Goal: Book appointment/travel/reservation

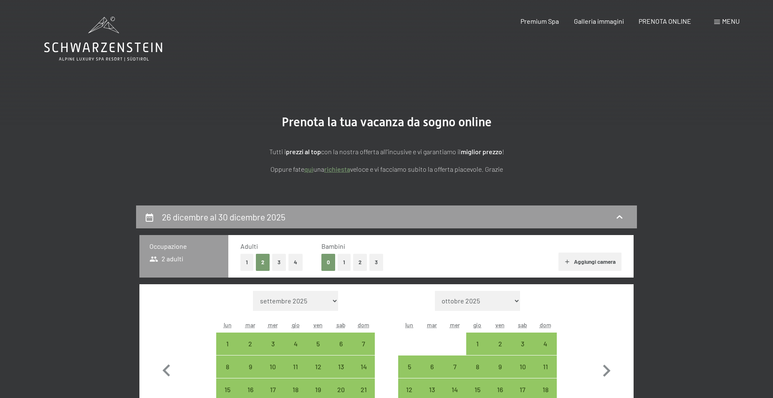
select select "2025-12-01"
select select "2026-01-01"
click at [602, 369] on icon "button" at bounding box center [606, 371] width 24 height 24
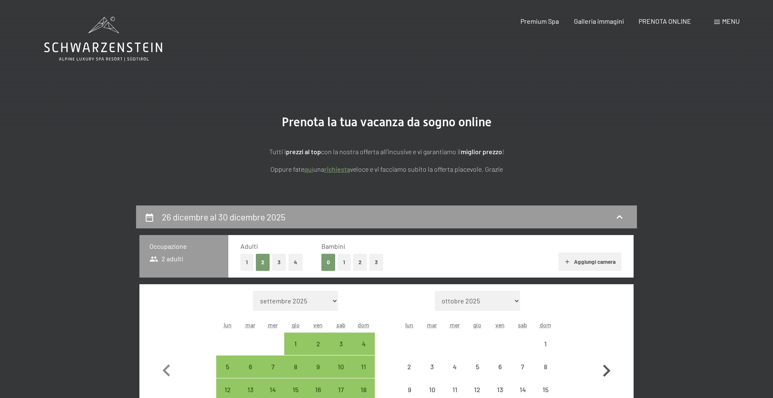
click at [602, 369] on icon "button" at bounding box center [606, 371] width 24 height 24
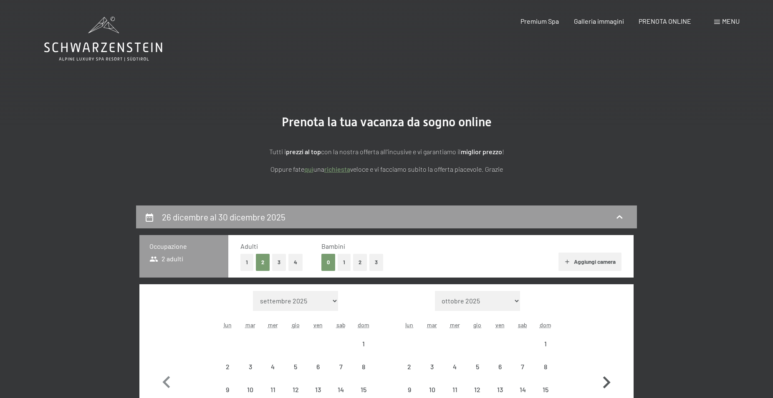
click at [602, 369] on button "button" at bounding box center [606, 381] width 24 height 180
select select "2026-04-01"
select select "2026-05-01"
select select "2026-04-01"
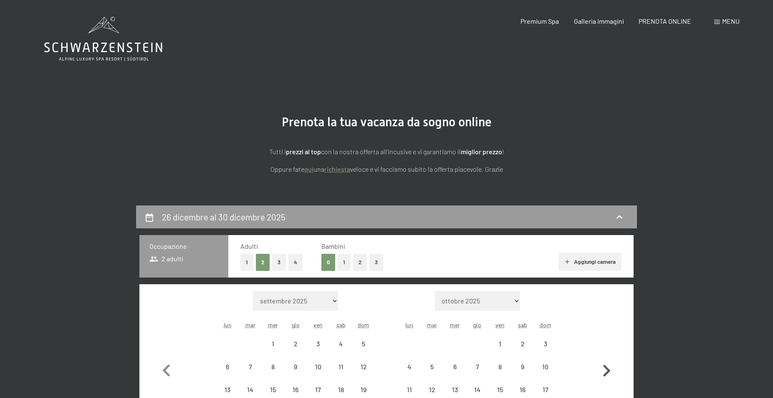
select select "2026-05-01"
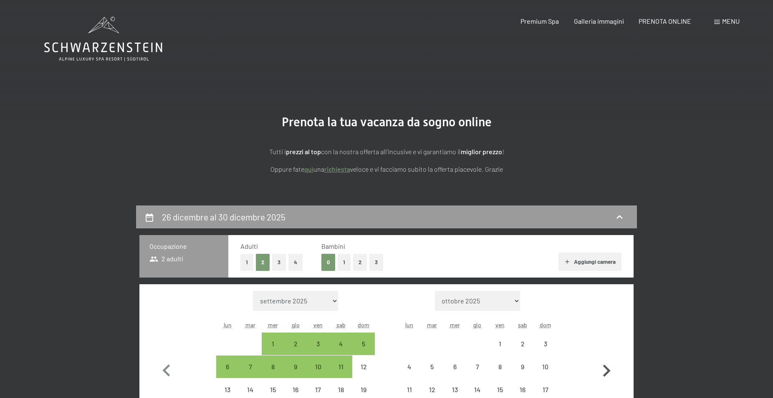
select select "2026-04-01"
select select "2026-05-01"
click at [602, 369] on icon "button" at bounding box center [606, 371] width 24 height 24
select select "2026-05-01"
select select "2026-06-01"
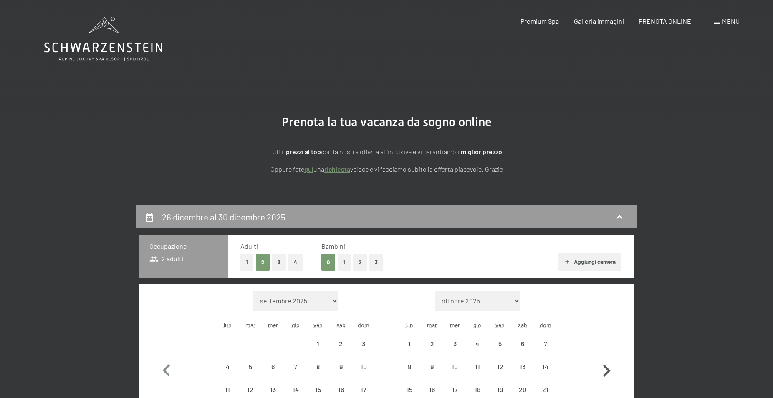
select select "2026-05-01"
select select "2026-06-01"
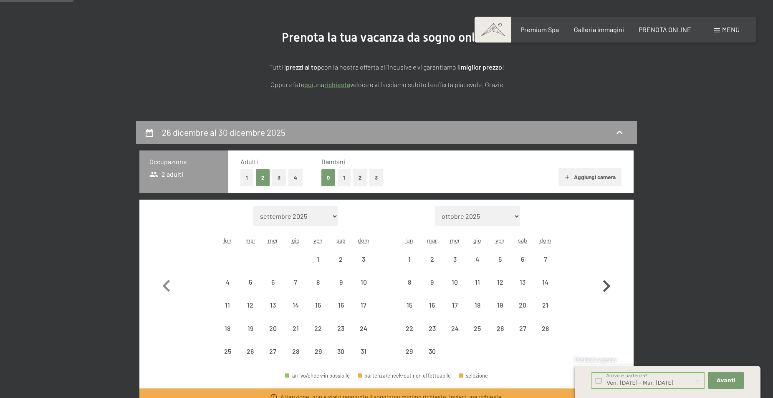
scroll to position [85, 0]
click at [610, 287] on icon "button" at bounding box center [606, 286] width 24 height 24
select select "2026-06-01"
select select "2026-07-01"
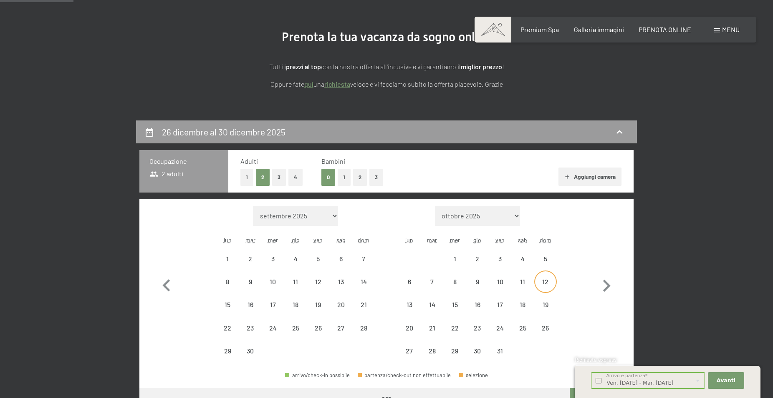
select select "2026-06-01"
select select "2026-07-01"
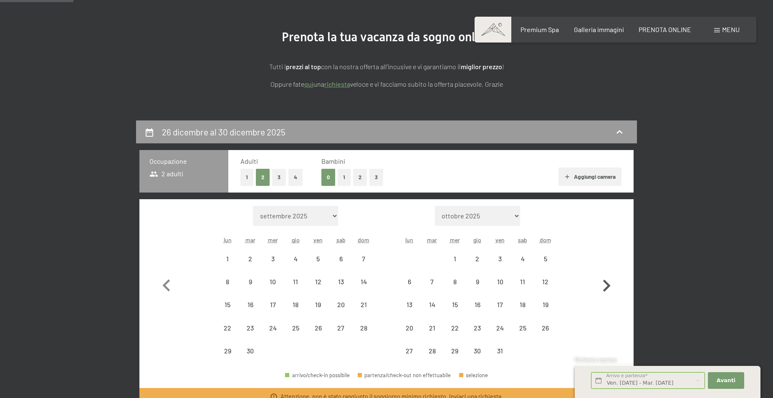
click at [602, 283] on icon "button" at bounding box center [606, 286] width 24 height 24
select select "2026-07-01"
select select "2026-08-01"
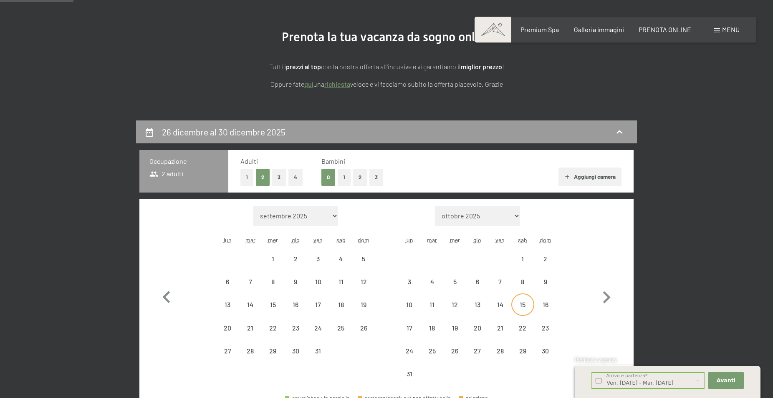
select select "2026-07-01"
select select "2026-08-01"
click at [499, 327] on div "21" at bounding box center [499, 335] width 21 height 21
select select "2026-07-01"
select select "2026-08-01"
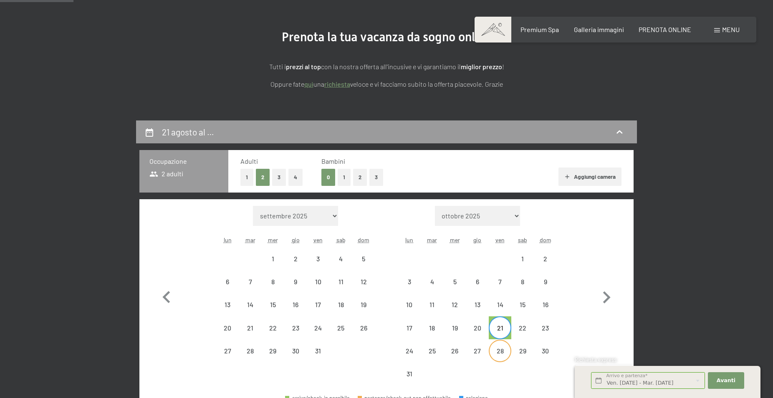
click at [499, 353] on div "28" at bounding box center [499, 358] width 21 height 21
select select "2026-07-01"
select select "2026-08-01"
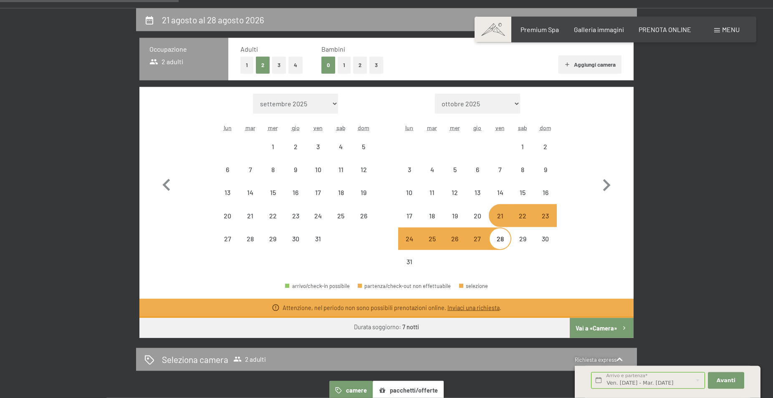
scroll to position [213, 0]
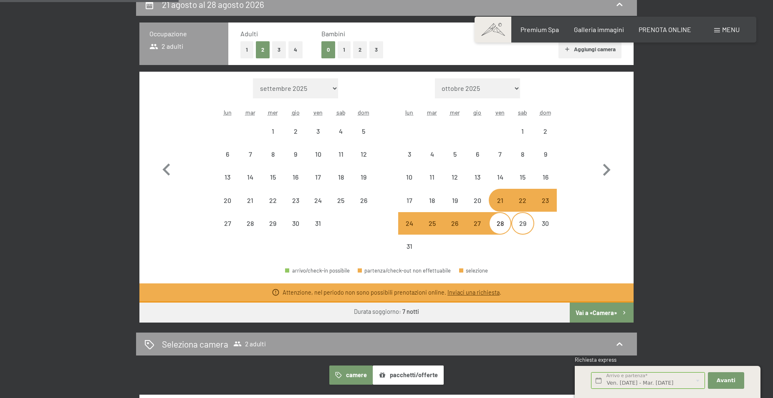
click at [522, 225] on div "29" at bounding box center [522, 230] width 21 height 21
select select "2026-07-01"
select select "2026-08-01"
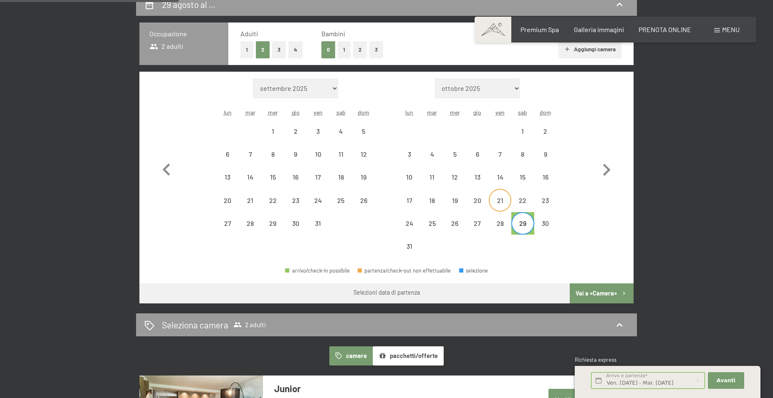
click at [501, 201] on div "21" at bounding box center [499, 207] width 21 height 21
select select "2026-07-01"
select select "2026-08-01"
click at [521, 226] on div "29" at bounding box center [522, 230] width 21 height 21
select select "2026-07-01"
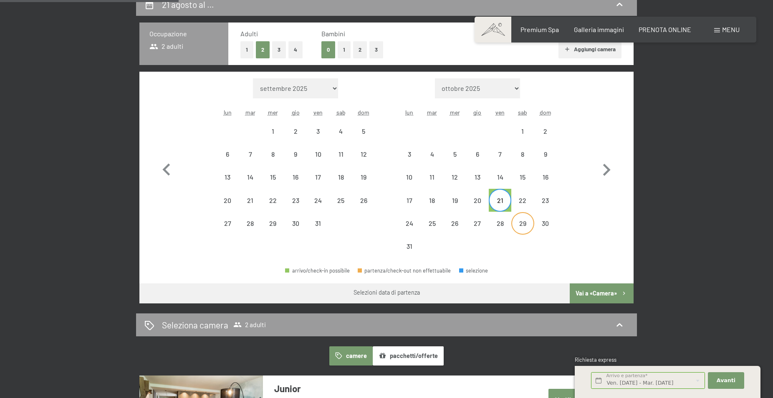
select select "2026-08-01"
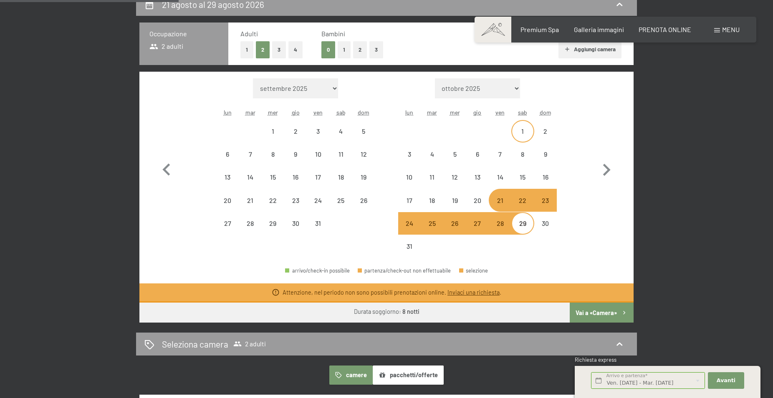
click at [523, 131] on div "1" at bounding box center [522, 138] width 21 height 21
select select "2026-07-01"
select select "2026-08-01"
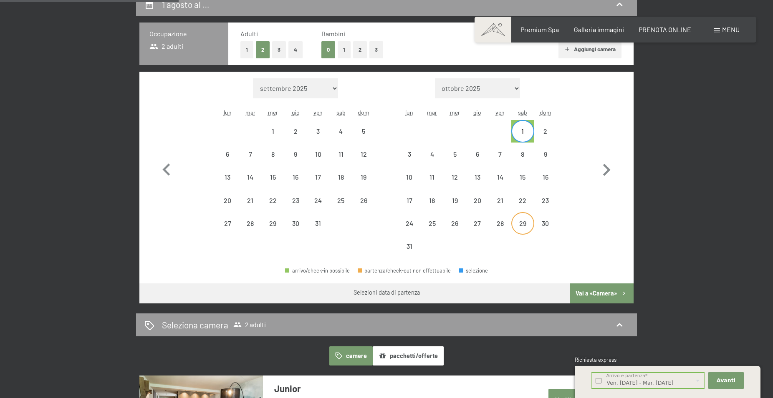
click at [524, 228] on div "29" at bounding box center [522, 230] width 21 height 21
select select "2026-07-01"
select select "2026-08-01"
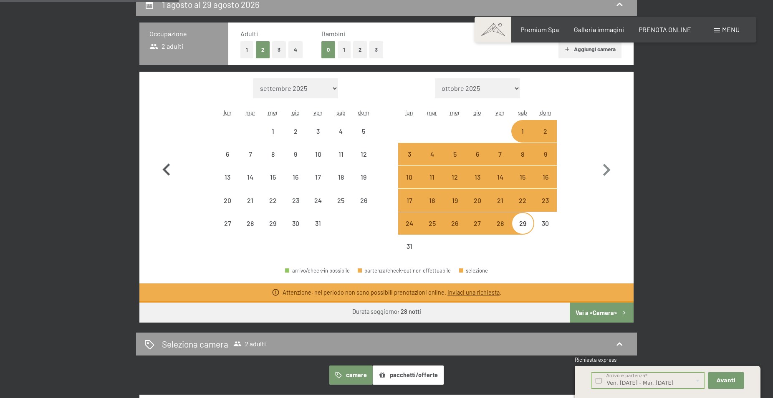
click at [167, 174] on icon "button" at bounding box center [166, 170] width 8 height 12
click at [167, 174] on button "button" at bounding box center [166, 168] width 24 height 180
select select "2026-05-01"
select select "2026-06-01"
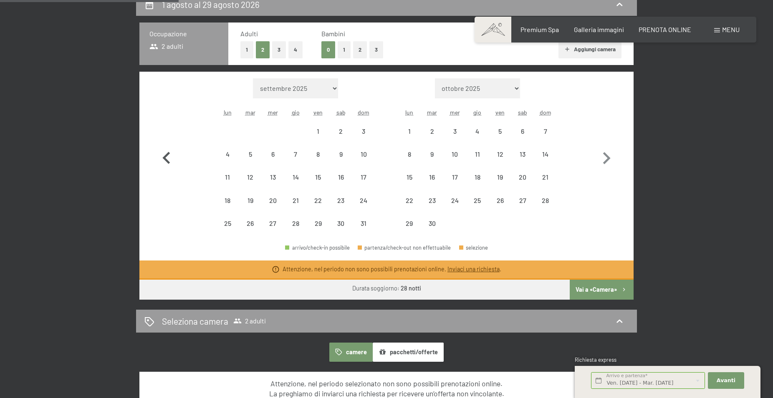
click at [167, 174] on button "button" at bounding box center [166, 156] width 24 height 157
select select "2026-04-01"
select select "2026-05-01"
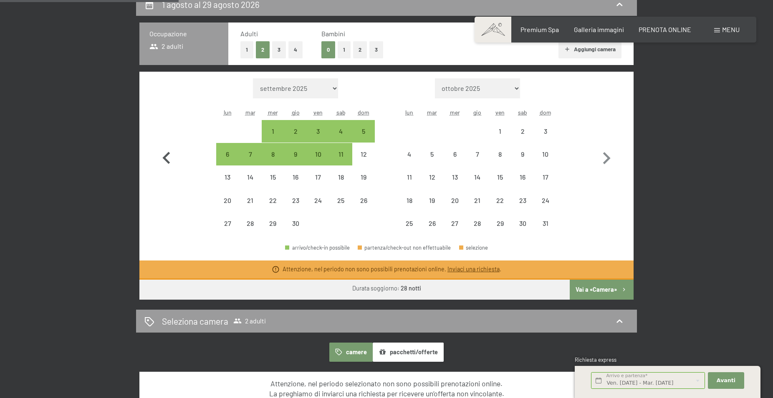
click at [167, 174] on button "button" at bounding box center [166, 156] width 24 height 157
click at [167, 164] on icon "button" at bounding box center [166, 158] width 8 height 12
select select "2026-02-01"
select select "2026-03-01"
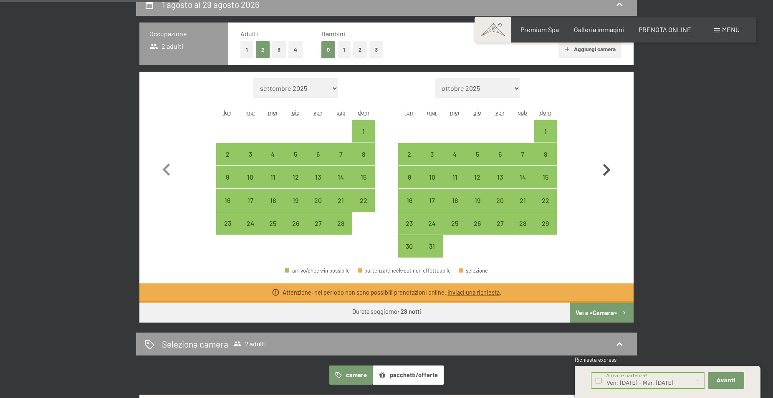
click at [604, 170] on icon "button" at bounding box center [606, 170] width 24 height 24
select select "2026-03-01"
select select "2026-04-01"
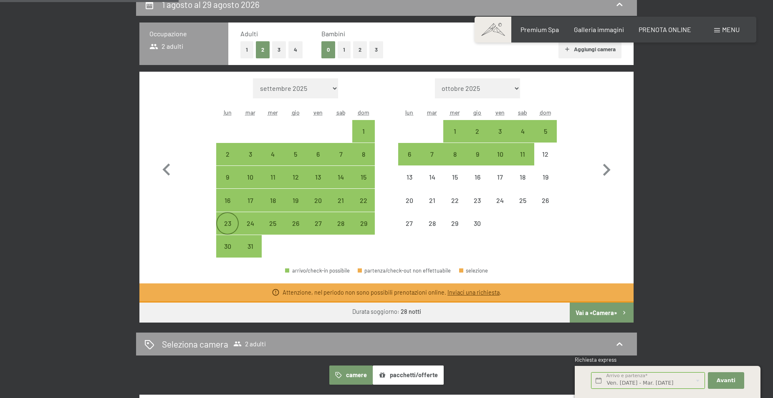
click at [227, 223] on div "23" at bounding box center [227, 230] width 21 height 21
select select "2026-03-01"
select select "2026-04-01"
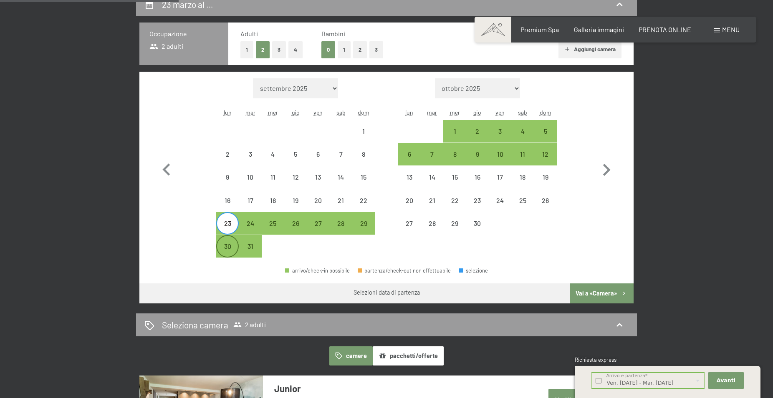
click at [227, 249] on div "30" at bounding box center [227, 253] width 21 height 21
select select "2026-03-01"
select select "2026-04-01"
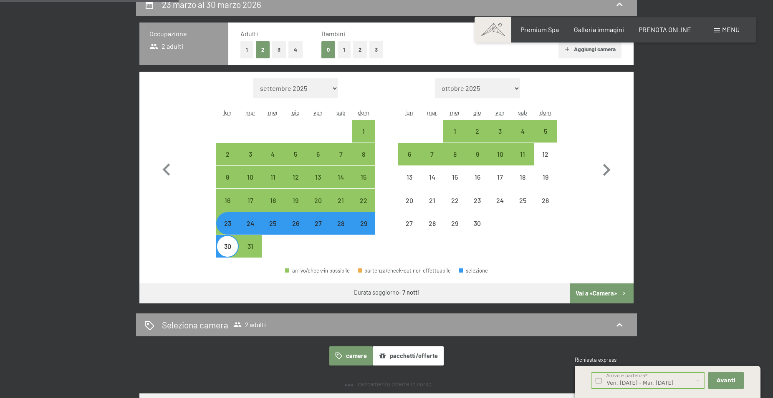
select select "2026-03-01"
select select "2026-04-01"
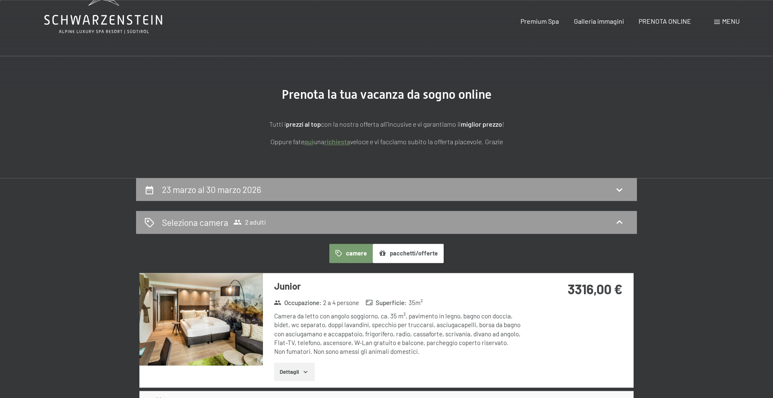
scroll to position [85, 0]
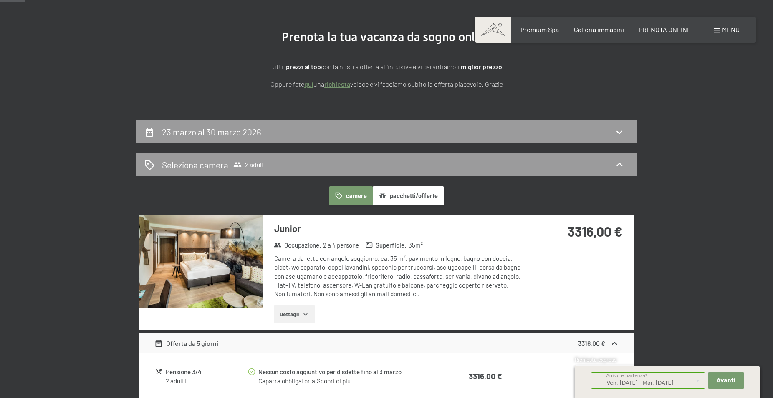
click at [191, 282] on img at bounding box center [200, 262] width 123 height 93
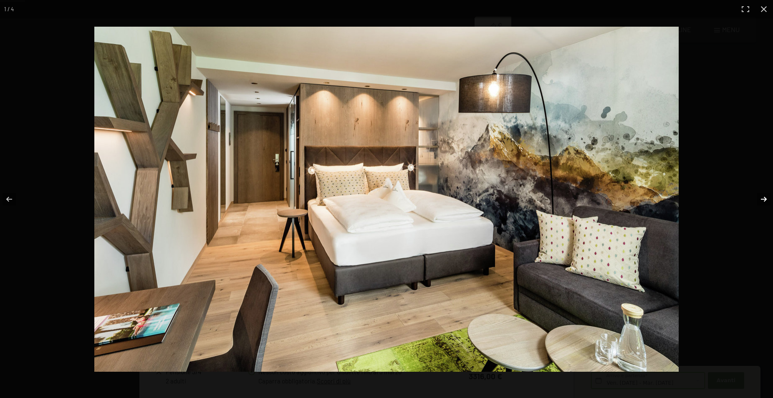
click at [766, 199] on button "button" at bounding box center [757, 200] width 29 height 42
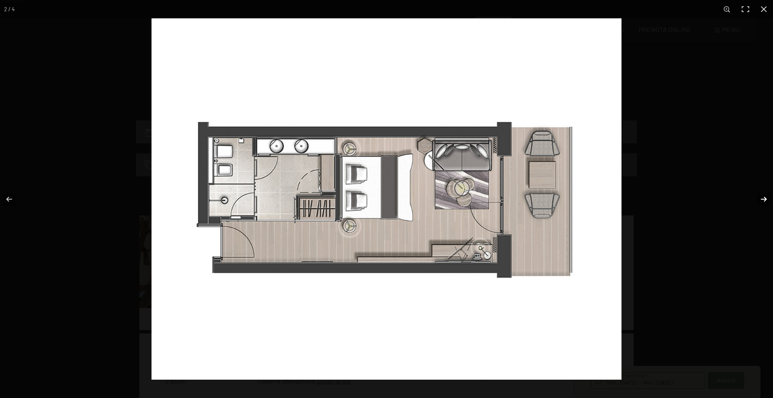
click at [766, 199] on button "button" at bounding box center [757, 200] width 29 height 42
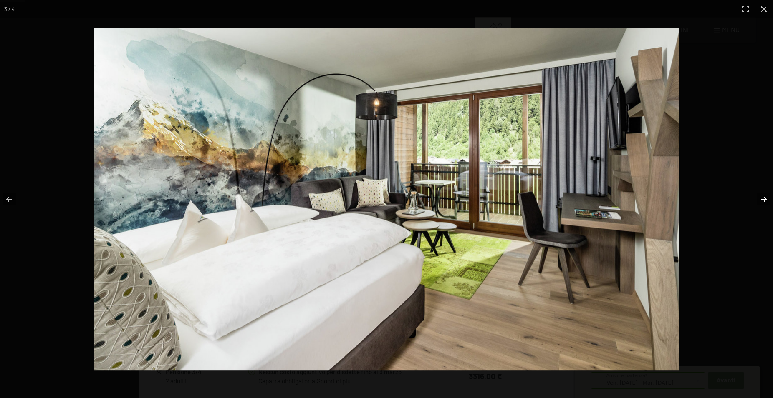
click at [766, 199] on button "button" at bounding box center [757, 200] width 29 height 42
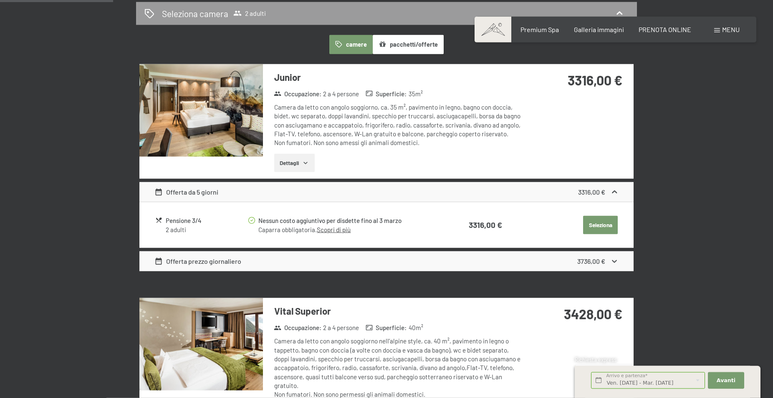
scroll to position [212, 0]
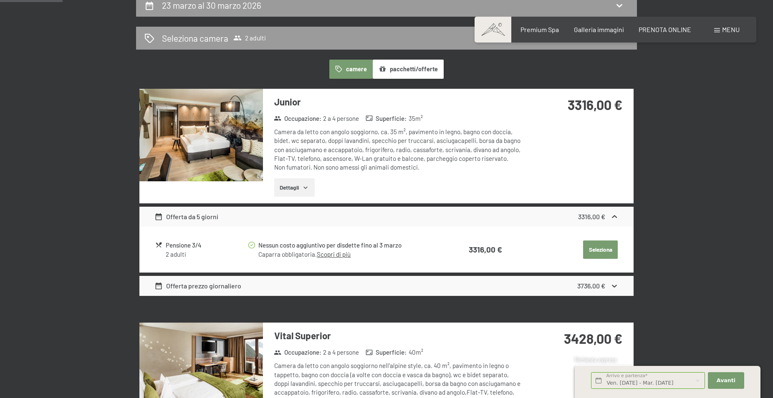
click at [210, 156] on img at bounding box center [200, 135] width 123 height 93
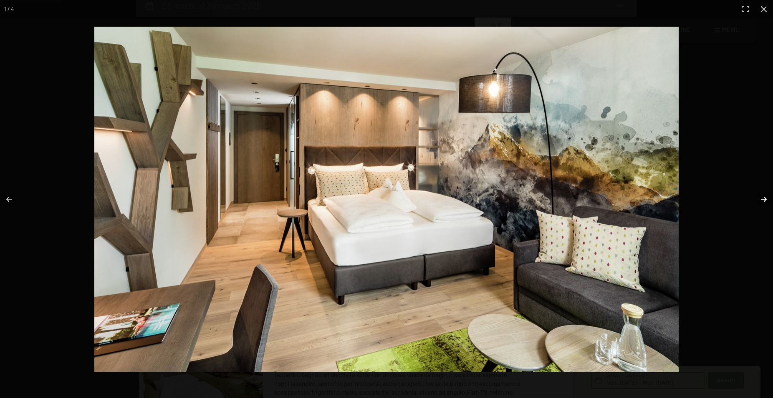
click at [764, 194] on button "button" at bounding box center [757, 200] width 29 height 42
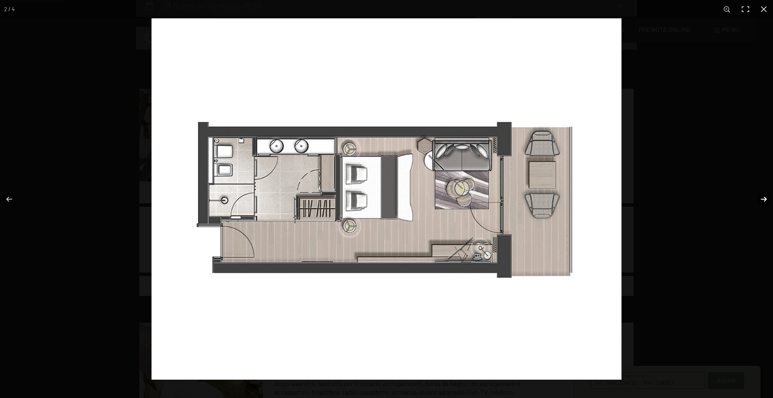
click at [764, 194] on button "button" at bounding box center [757, 200] width 29 height 42
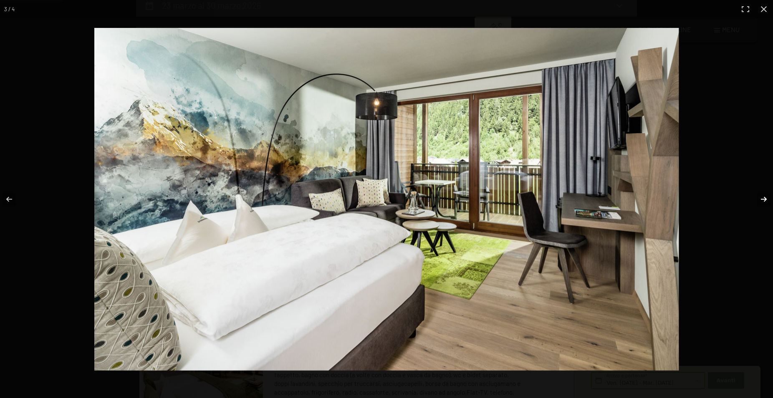
click at [764, 194] on button "button" at bounding box center [757, 200] width 29 height 42
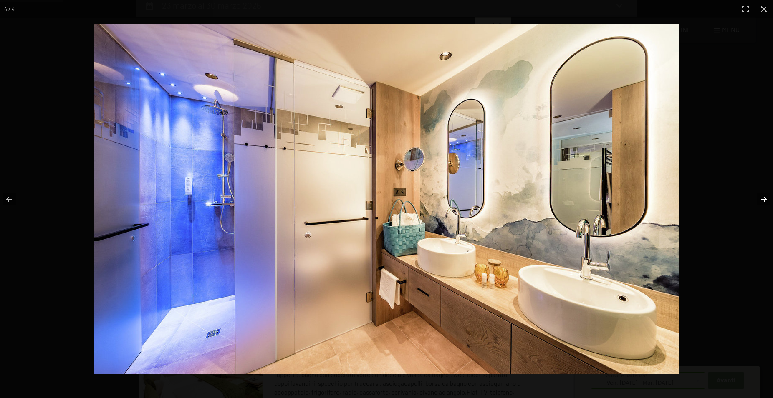
click at [764, 194] on button "button" at bounding box center [757, 200] width 29 height 42
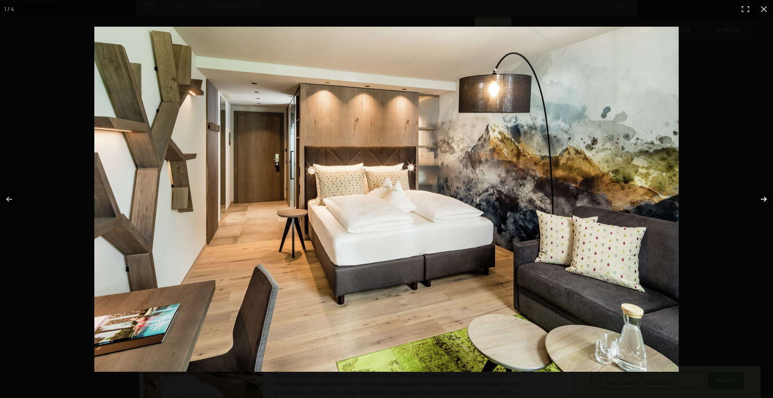
click at [760, 199] on button "button" at bounding box center [757, 200] width 29 height 42
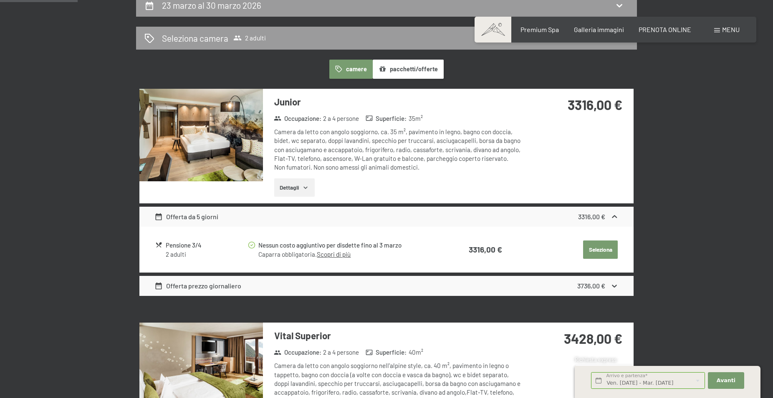
scroll to position [382, 0]
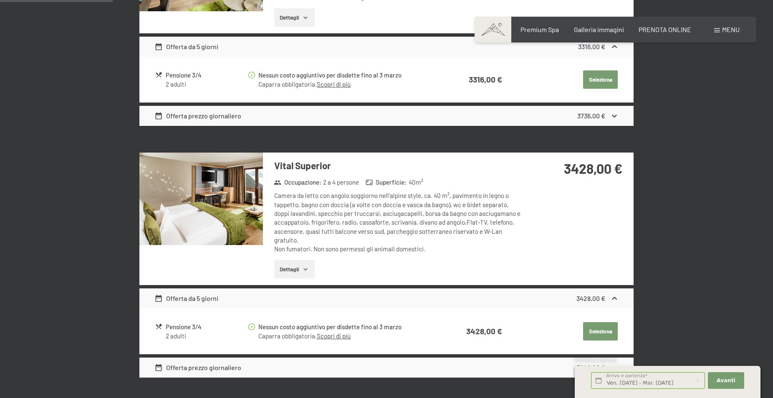
click at [213, 213] on img at bounding box center [200, 199] width 123 height 93
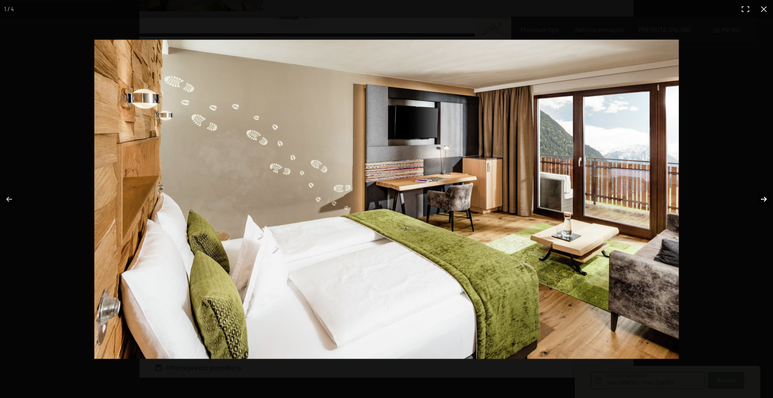
click at [762, 197] on button "button" at bounding box center [757, 200] width 29 height 42
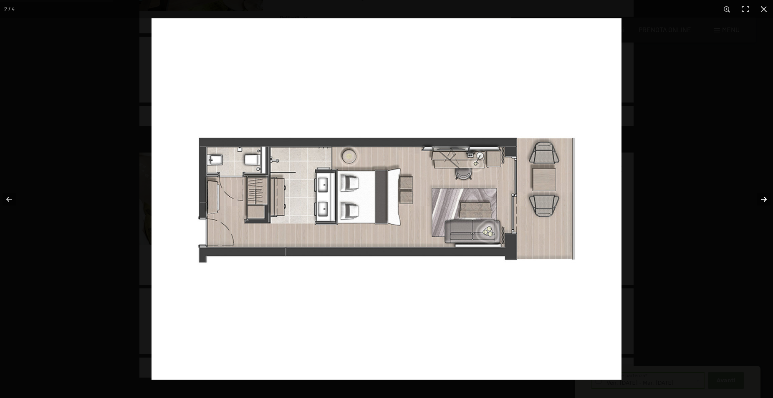
click at [762, 197] on button "button" at bounding box center [757, 200] width 29 height 42
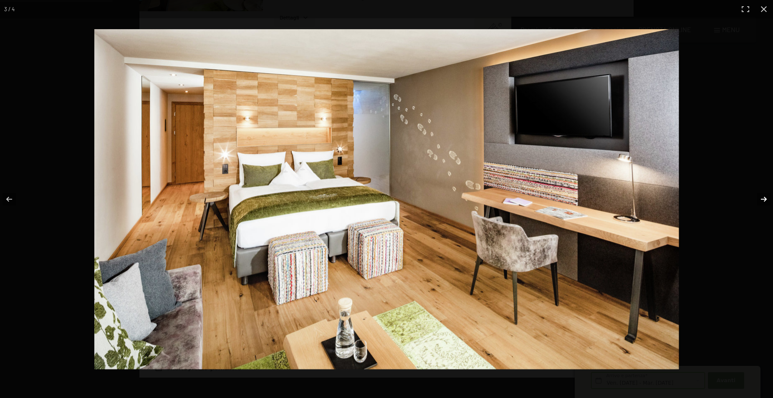
click at [762, 197] on button "button" at bounding box center [757, 200] width 29 height 42
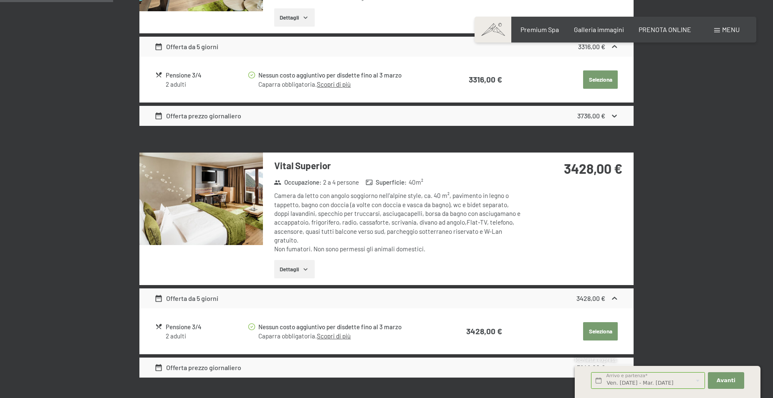
scroll to position [637, 0]
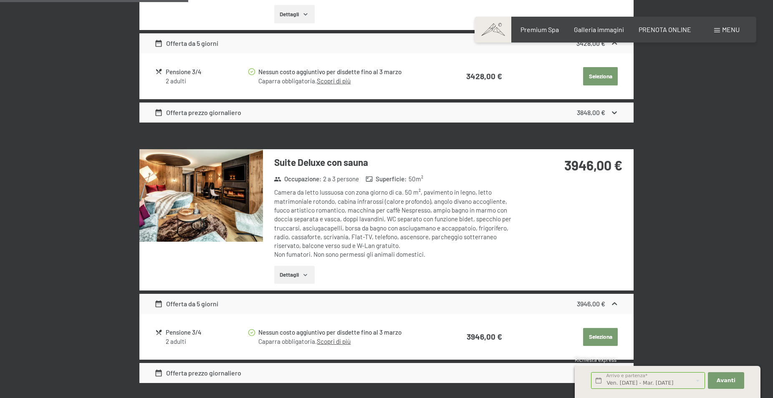
click at [209, 201] on img at bounding box center [200, 195] width 123 height 93
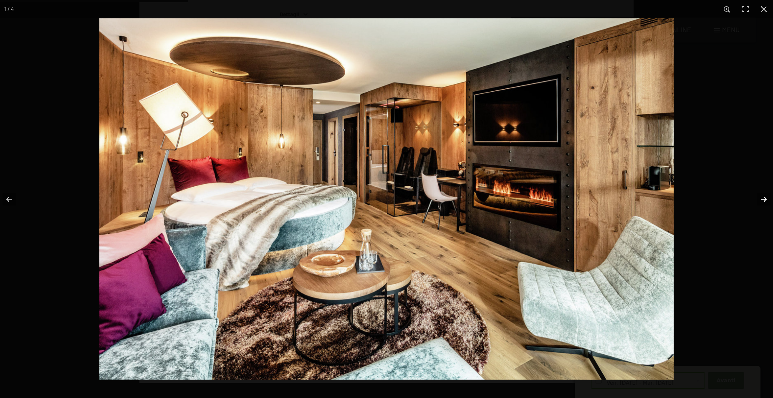
click at [762, 201] on button "button" at bounding box center [757, 200] width 29 height 42
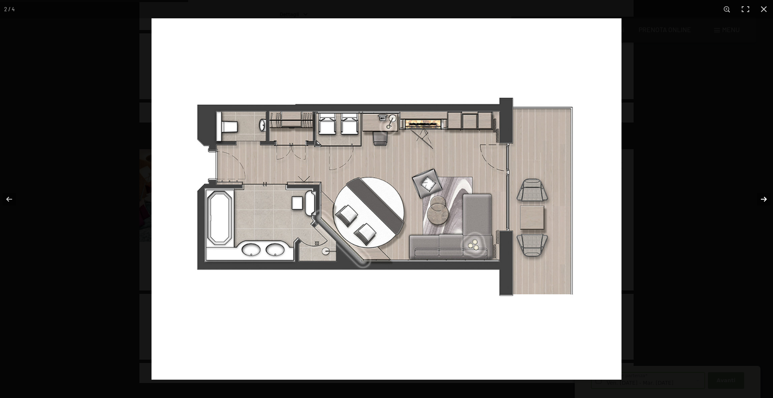
click at [762, 201] on button "button" at bounding box center [757, 200] width 29 height 42
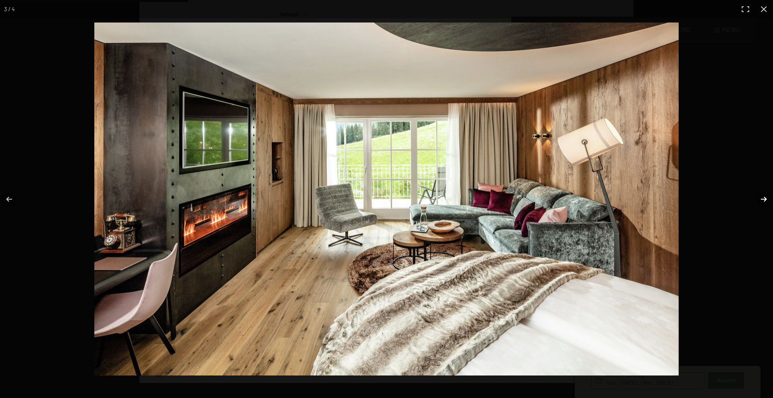
click at [762, 201] on button "button" at bounding box center [757, 200] width 29 height 42
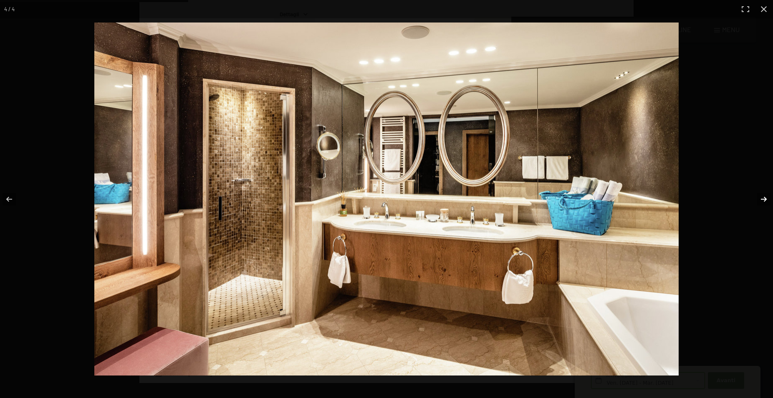
click at [762, 201] on button "button" at bounding box center [757, 200] width 29 height 42
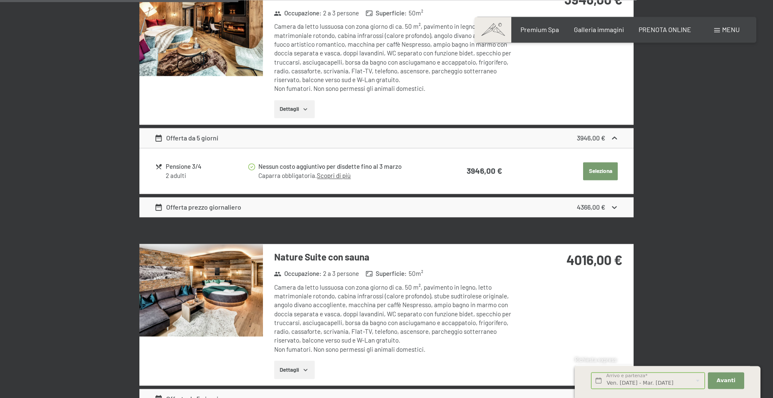
scroll to position [808, 0]
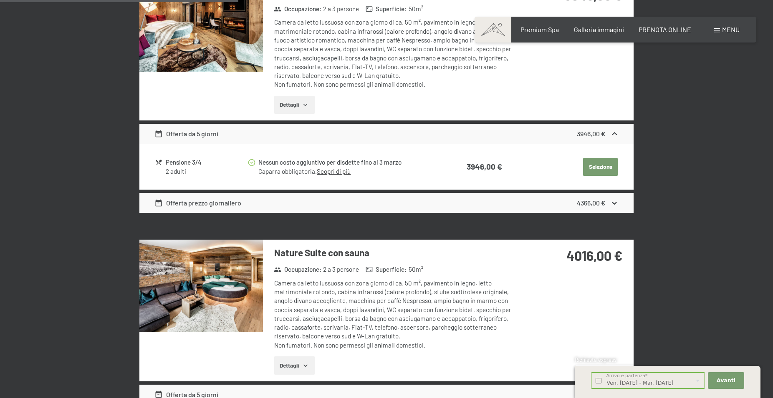
click at [308, 254] on h3 "Nature Suite con sauna" at bounding box center [398, 253] width 248 height 13
click at [196, 301] on img at bounding box center [200, 286] width 123 height 93
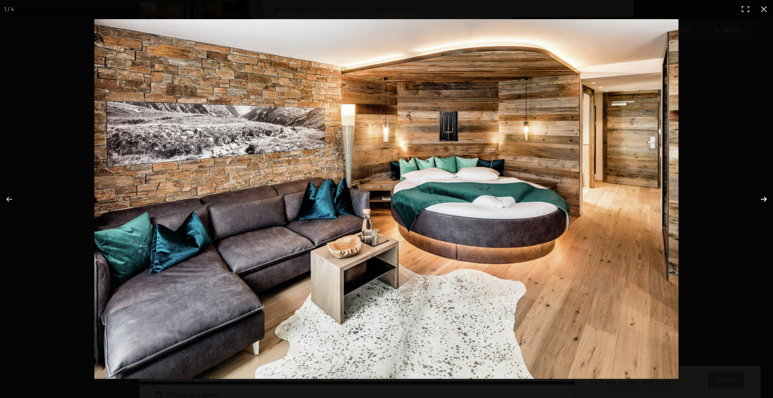
click at [762, 197] on button "button" at bounding box center [757, 200] width 29 height 42
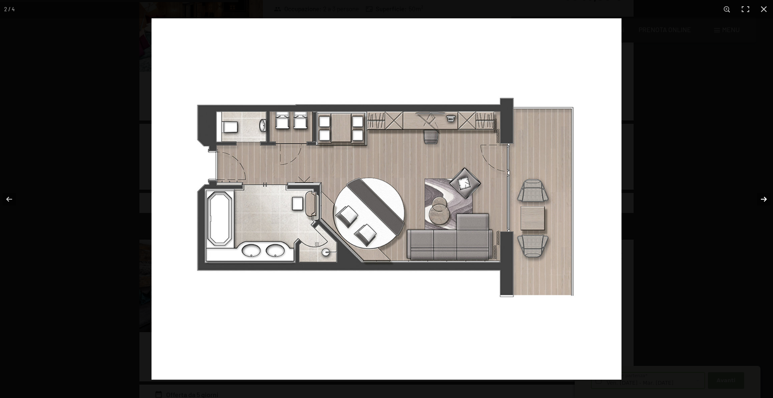
click at [762, 197] on button "button" at bounding box center [757, 200] width 29 height 42
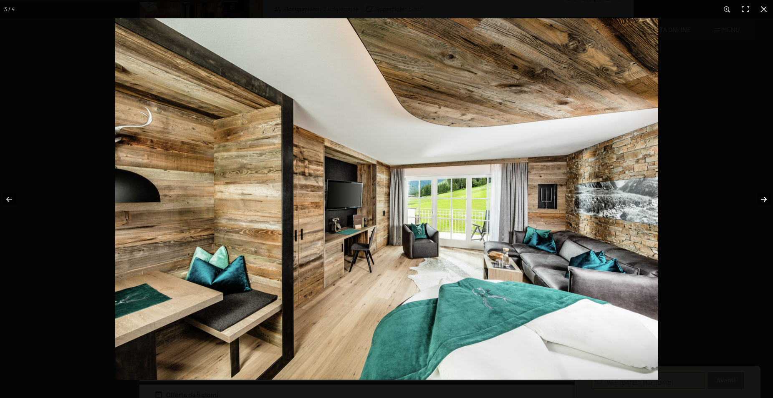
click at [762, 197] on button "button" at bounding box center [757, 200] width 29 height 42
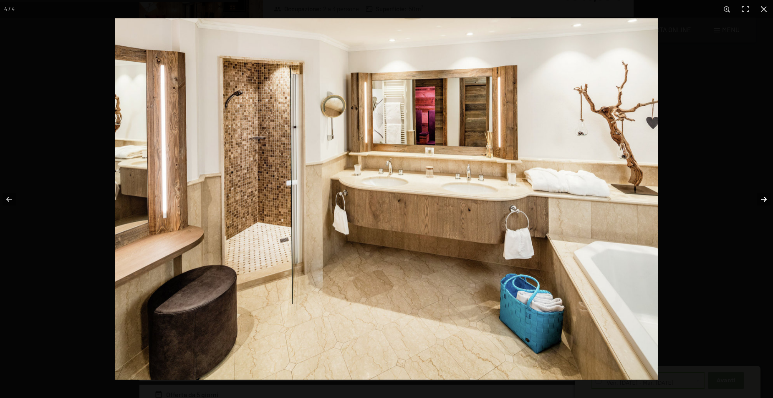
click at [762, 197] on button "button" at bounding box center [757, 200] width 29 height 42
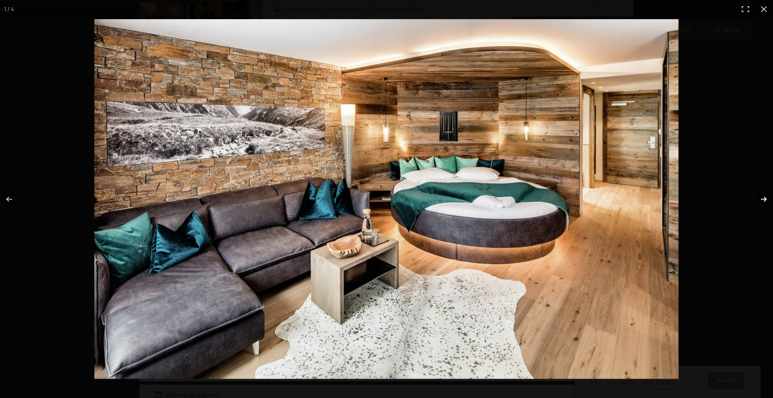
click at [762, 197] on button "button" at bounding box center [757, 200] width 29 height 42
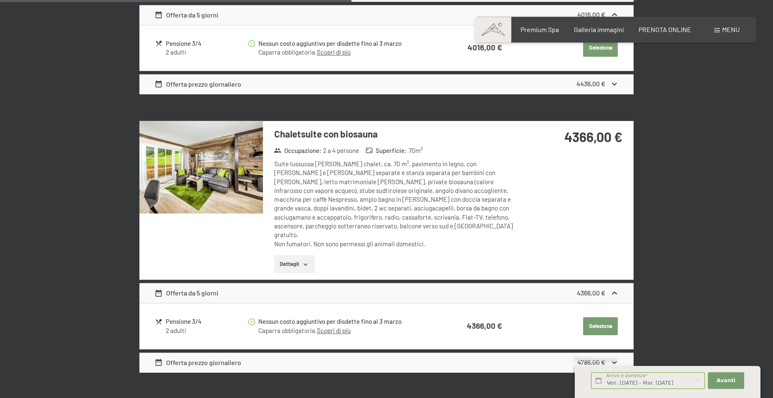
scroll to position [1191, 0]
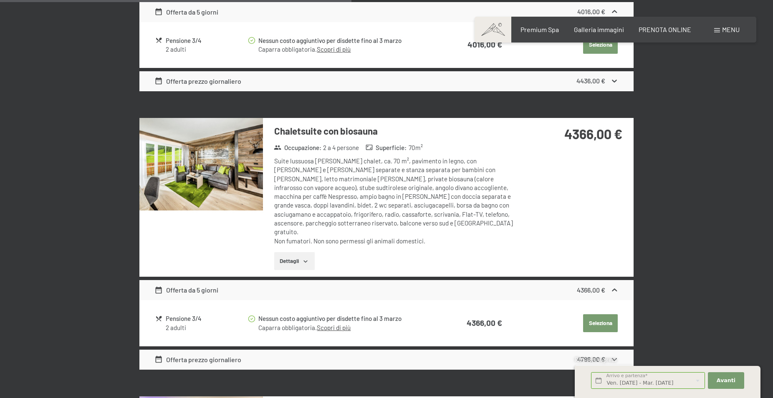
click at [230, 181] on img at bounding box center [200, 164] width 123 height 93
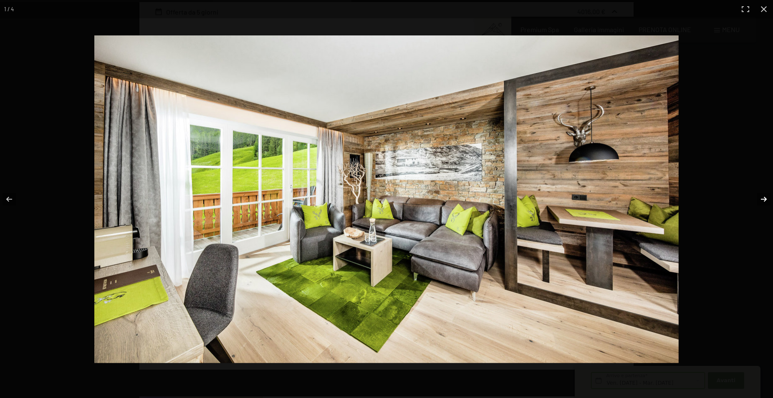
click at [765, 198] on button "button" at bounding box center [757, 200] width 29 height 42
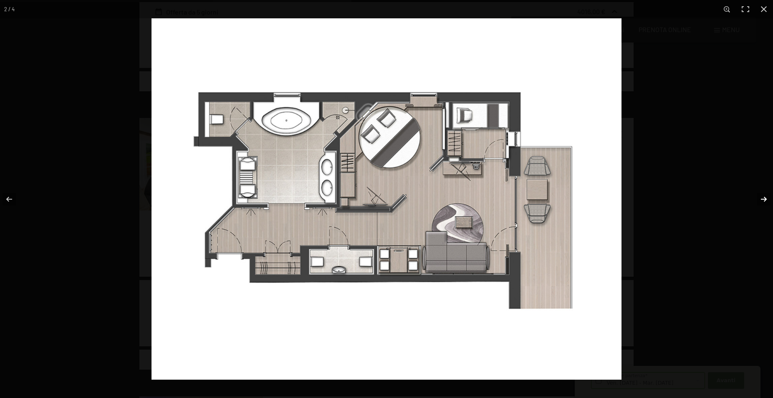
click at [765, 198] on button "button" at bounding box center [757, 200] width 29 height 42
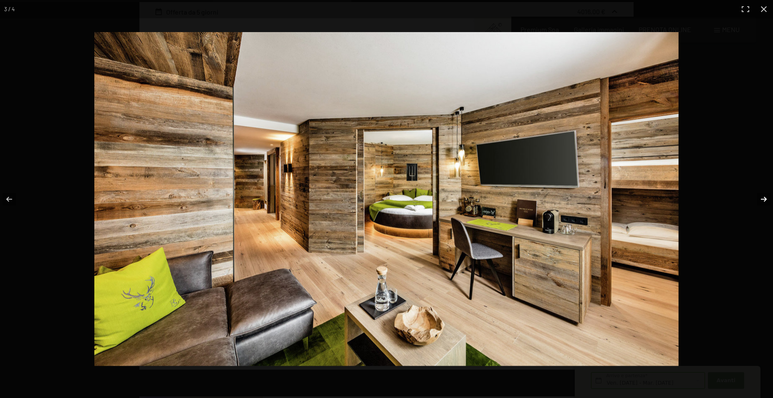
click at [765, 198] on button "button" at bounding box center [757, 200] width 29 height 42
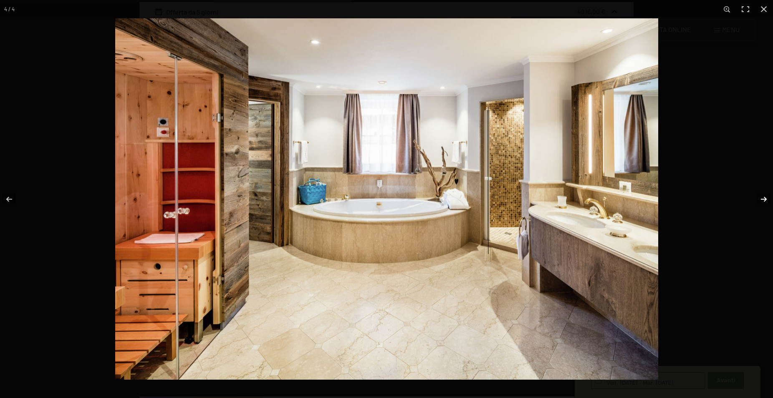
click at [765, 198] on button "button" at bounding box center [757, 200] width 29 height 42
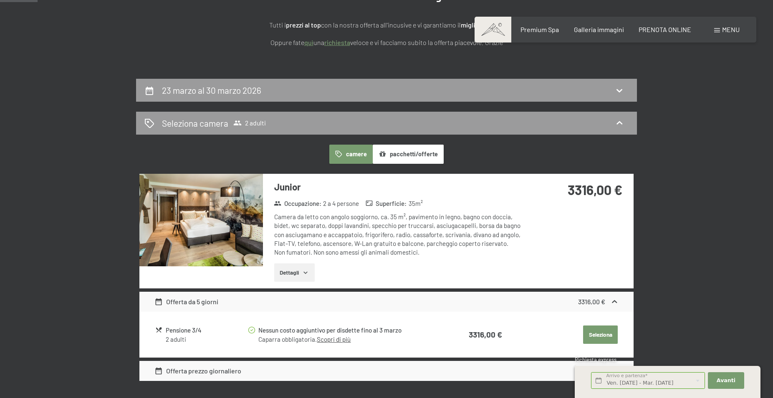
scroll to position [0, 0]
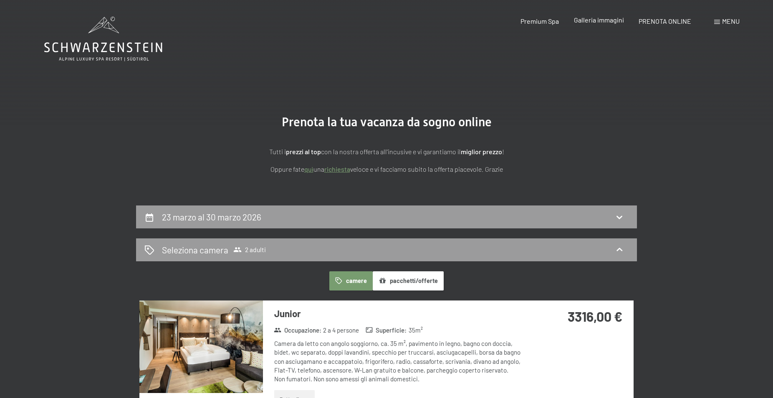
click at [593, 20] on span "Galleria immagini" at bounding box center [599, 20] width 50 height 8
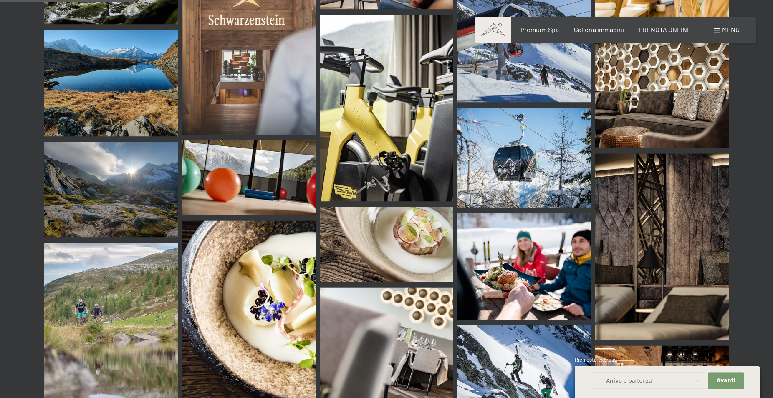
scroll to position [1830, 0]
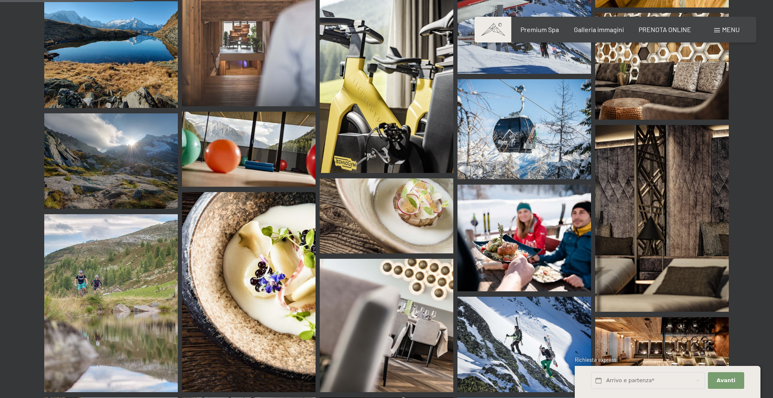
click at [372, 80] on img at bounding box center [386, 79] width 133 height 187
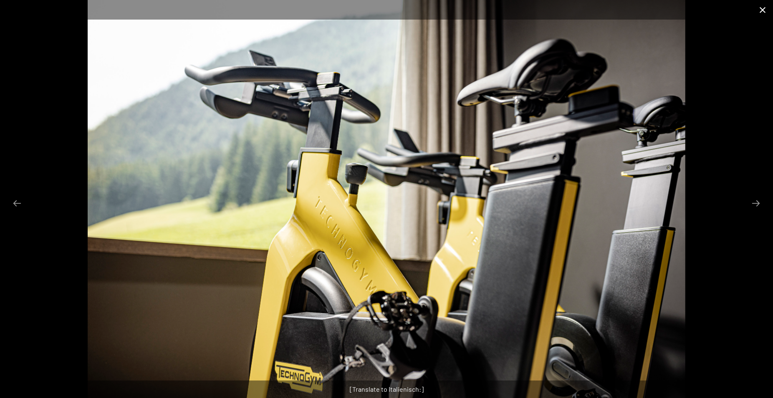
click at [762, 10] on button "Close gallery" at bounding box center [762, 10] width 21 height 20
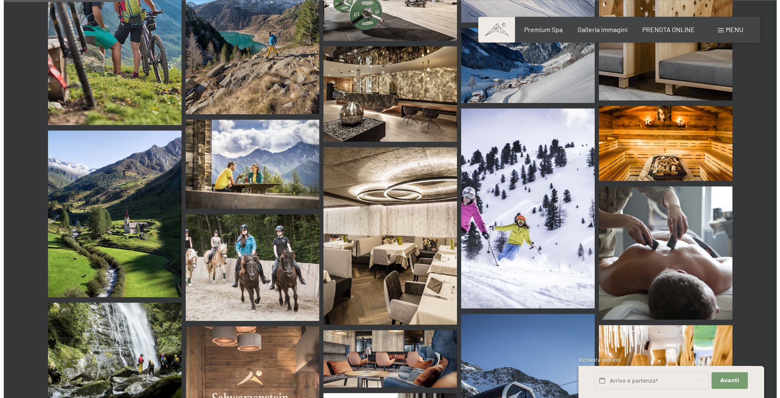
scroll to position [1404, 0]
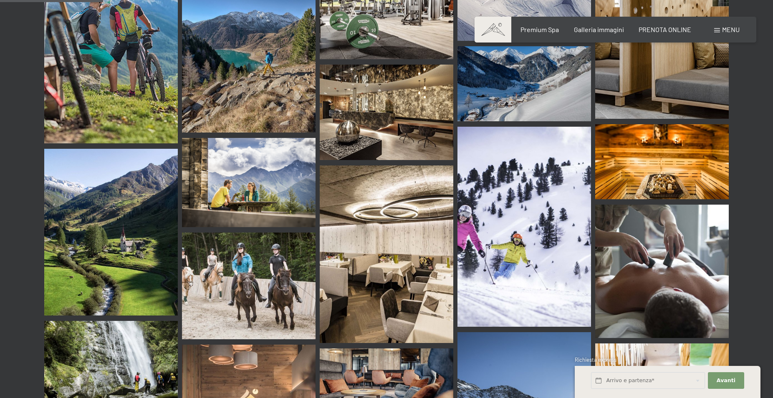
click at [727, 30] on span "Menu" at bounding box center [731, 29] width 18 height 8
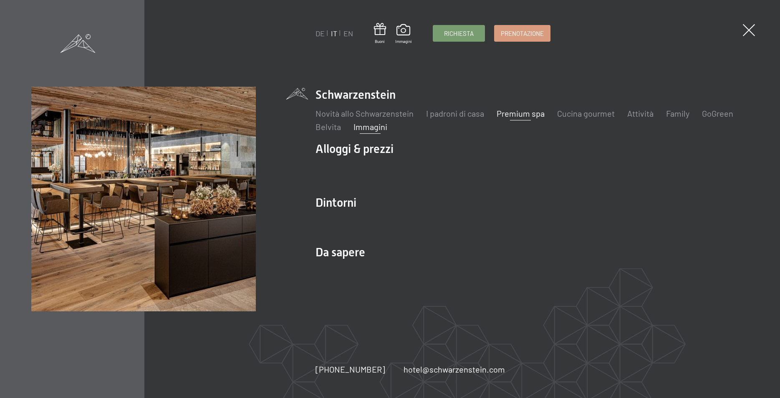
click at [533, 115] on link "Premium spa" at bounding box center [520, 113] width 48 height 10
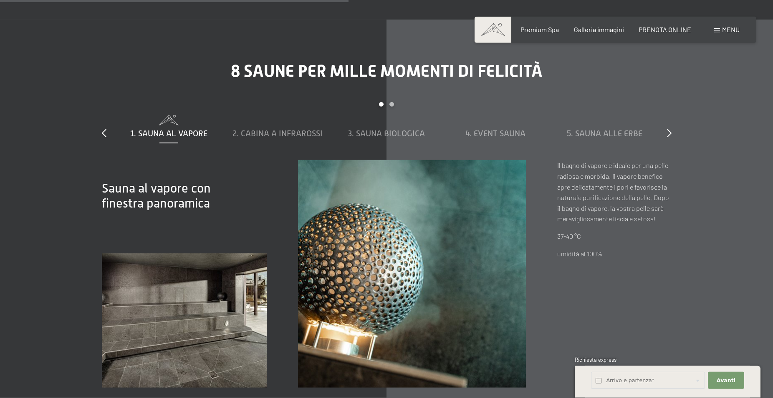
scroll to position [2851, 0]
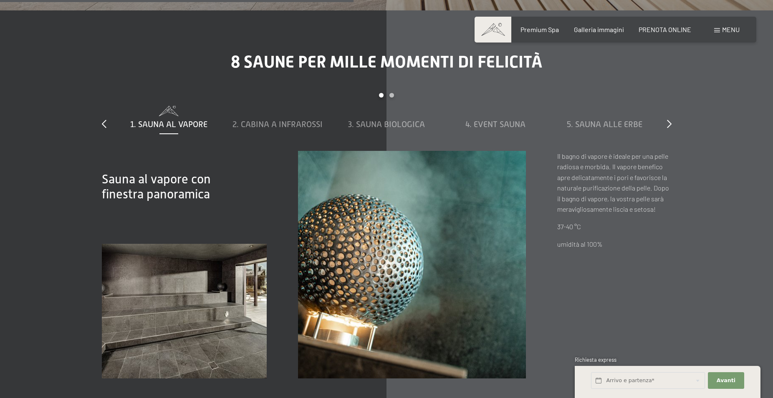
click at [144, 296] on img at bounding box center [184, 311] width 165 height 135
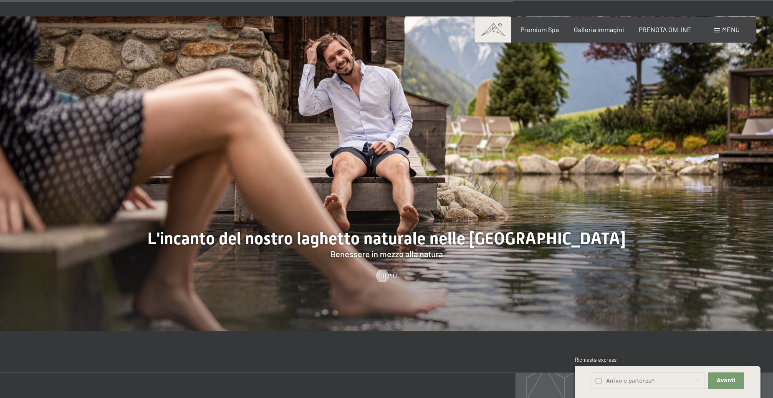
scroll to position [3404, 0]
